Goal: Use online tool/utility: Utilize a website feature to perform a specific function

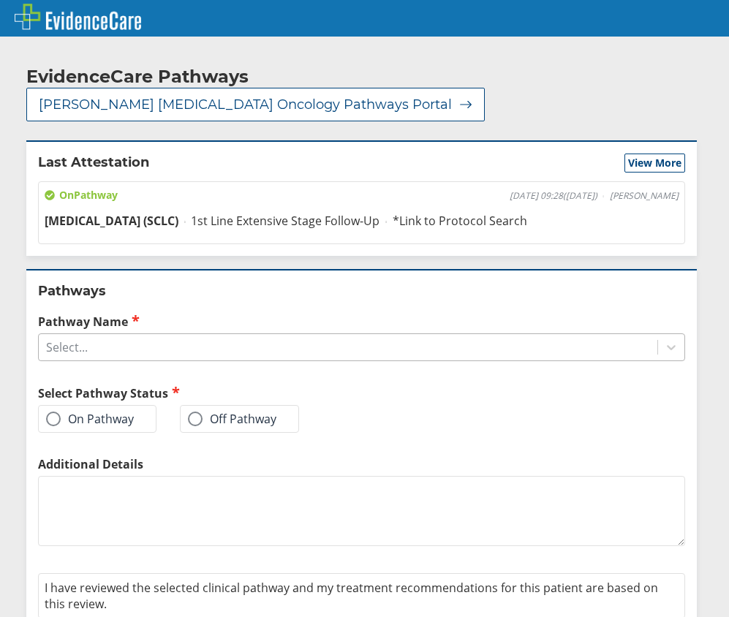
click at [174, 335] on div "Select..." at bounding box center [348, 347] width 619 height 25
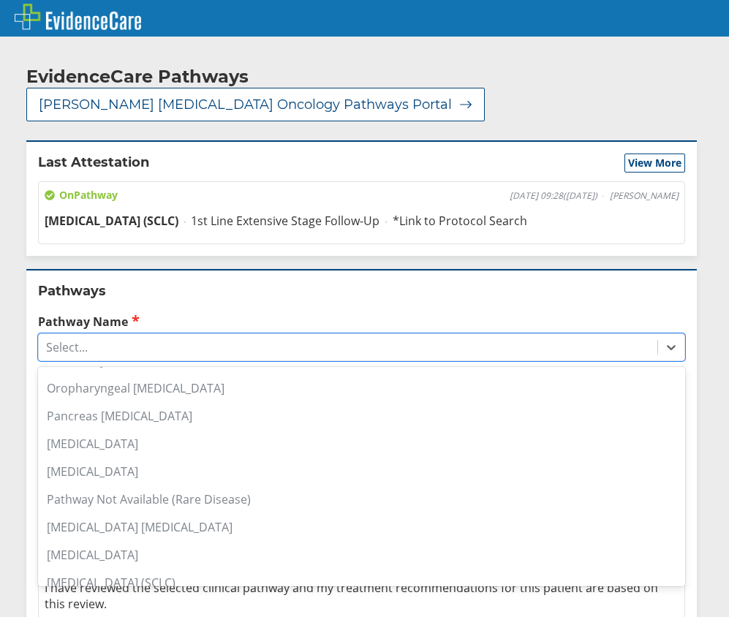
scroll to position [1097, 0]
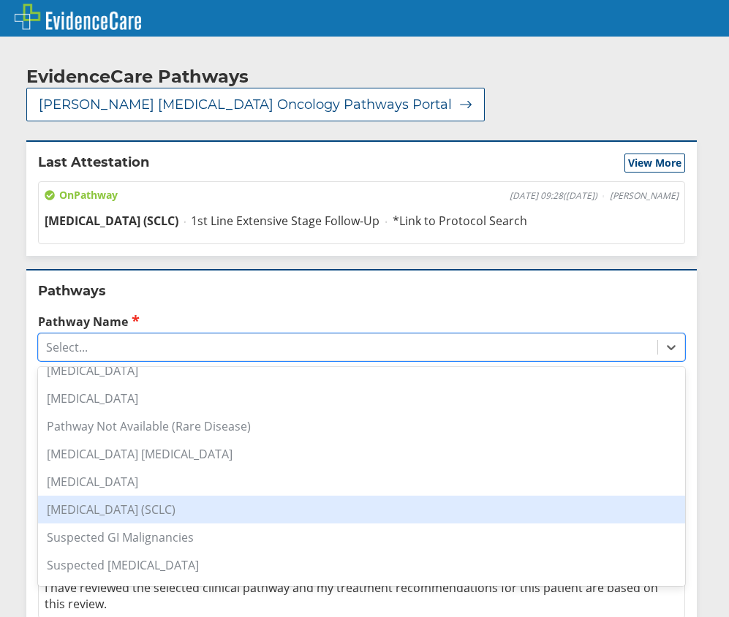
click at [174, 498] on div "[MEDICAL_DATA] (SCLC)" at bounding box center [361, 510] width 647 height 28
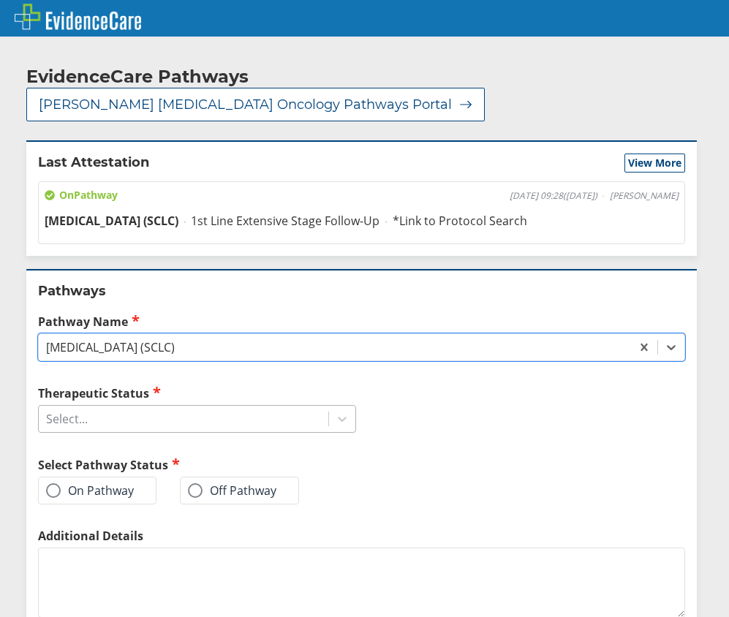
click at [298, 407] on div "Select..." at bounding box center [184, 419] width 290 height 25
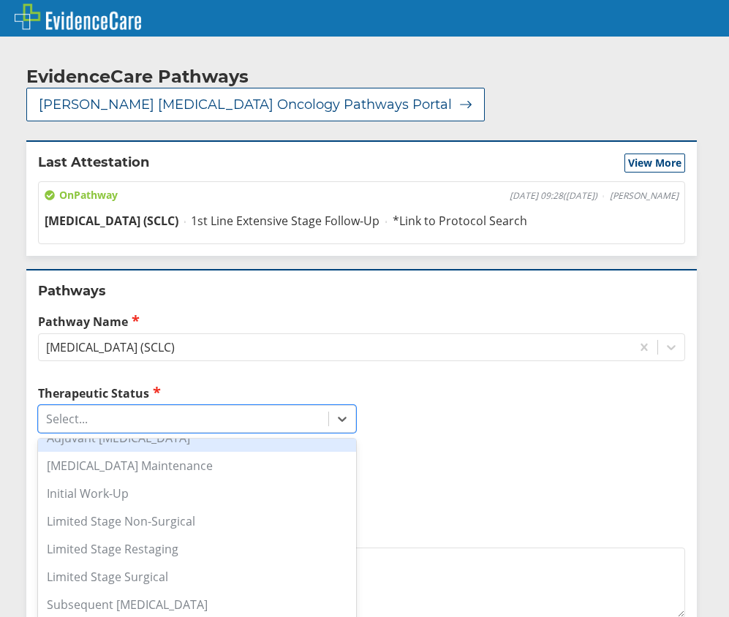
scroll to position [89, 0]
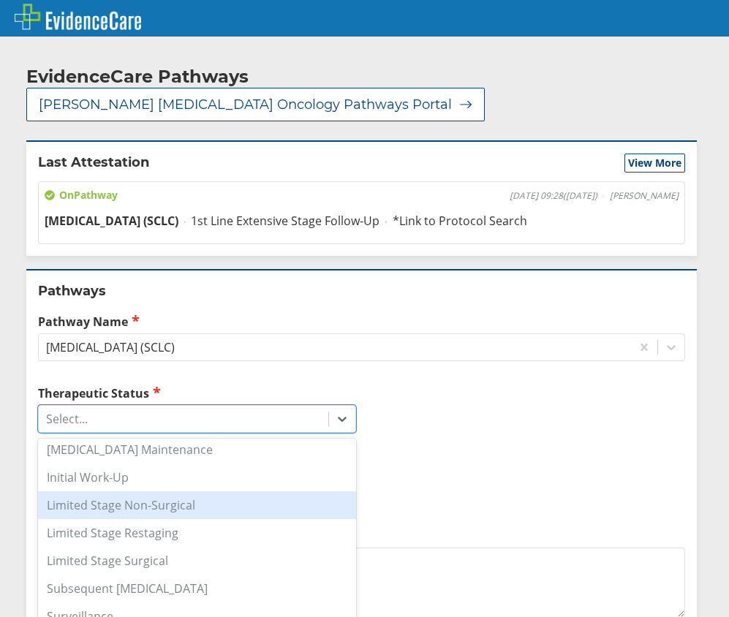
click at [205, 491] on div "Limited Stage Non-Surgical" at bounding box center [197, 505] width 318 height 28
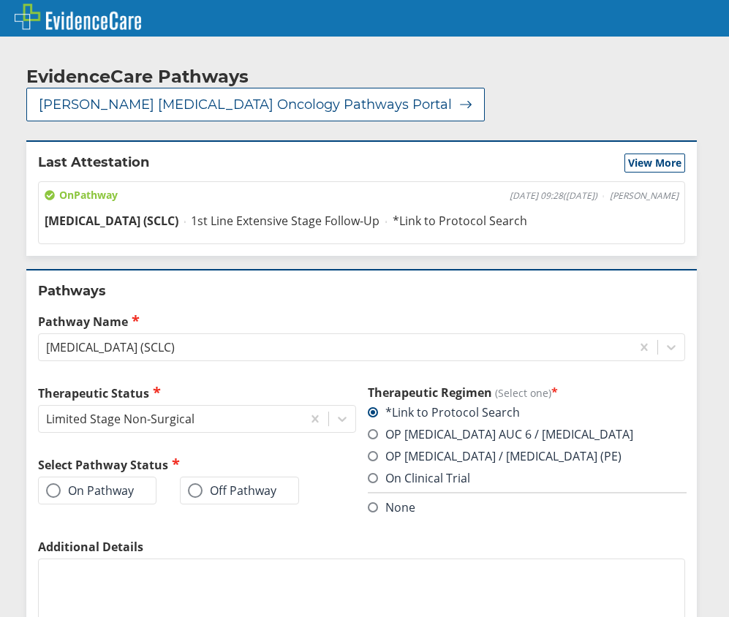
click at [393, 448] on label "OP [MEDICAL_DATA] / [MEDICAL_DATA] (PE)" at bounding box center [495, 456] width 254 height 16
click at [0, 0] on input "OP [MEDICAL_DATA] / [MEDICAL_DATA] (PE)" at bounding box center [0, 0] width 0 height 0
click at [106, 483] on label "On Pathway" at bounding box center [90, 490] width 88 height 15
click at [0, 0] on input "On Pathway" at bounding box center [0, 0] width 0 height 0
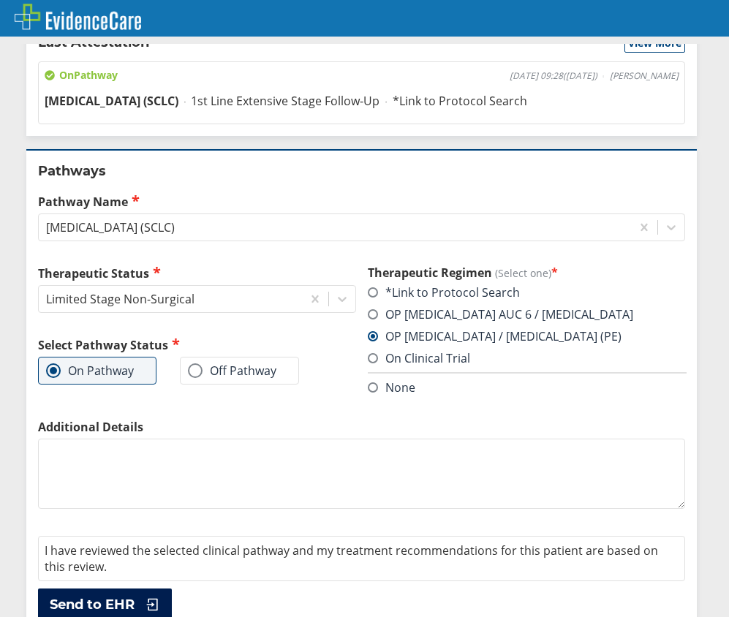
click at [137, 589] on button "Send to EHR" at bounding box center [105, 605] width 134 height 32
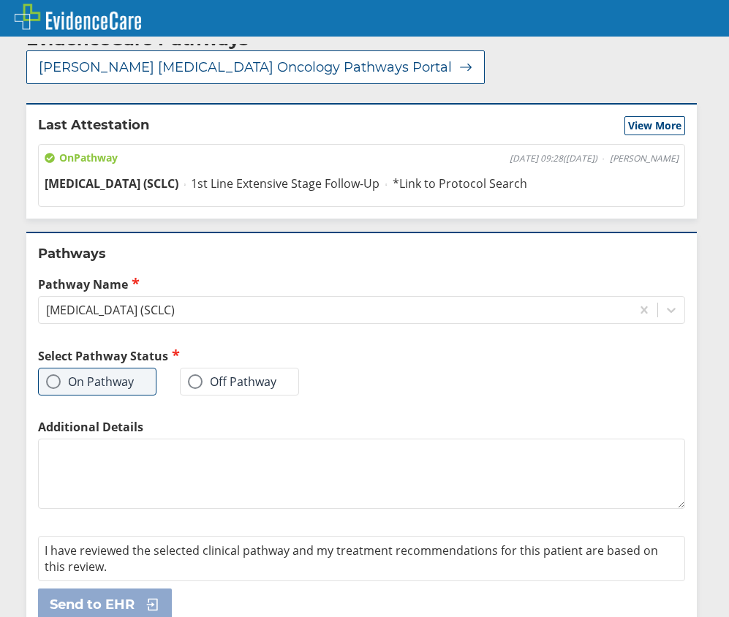
scroll to position [0, 0]
